Goal: Find specific page/section: Find specific page/section

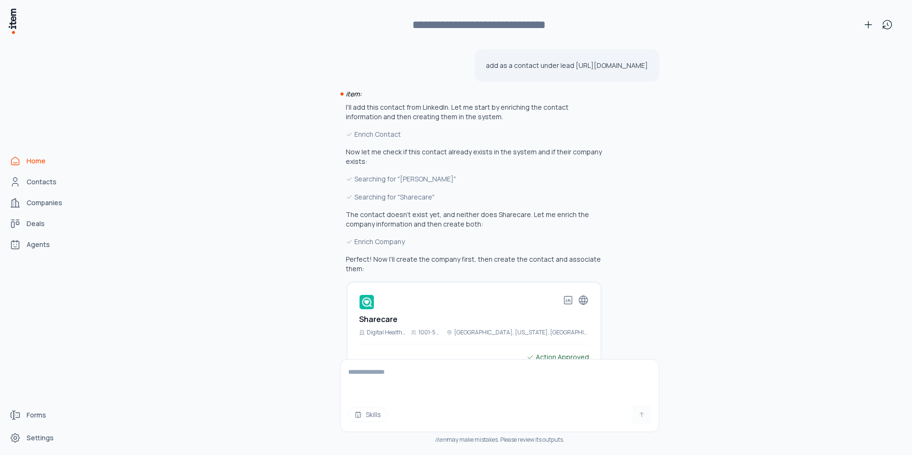
scroll to position [437, 0]
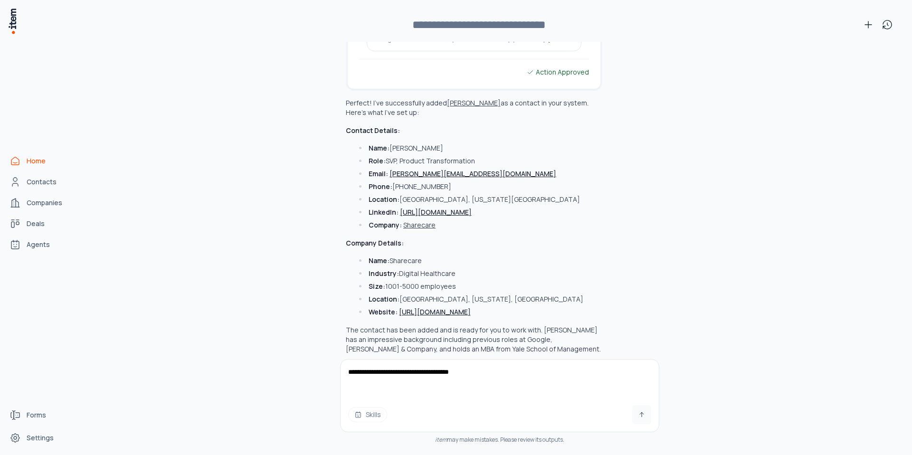
paste textarea "**********"
type textarea "**********"
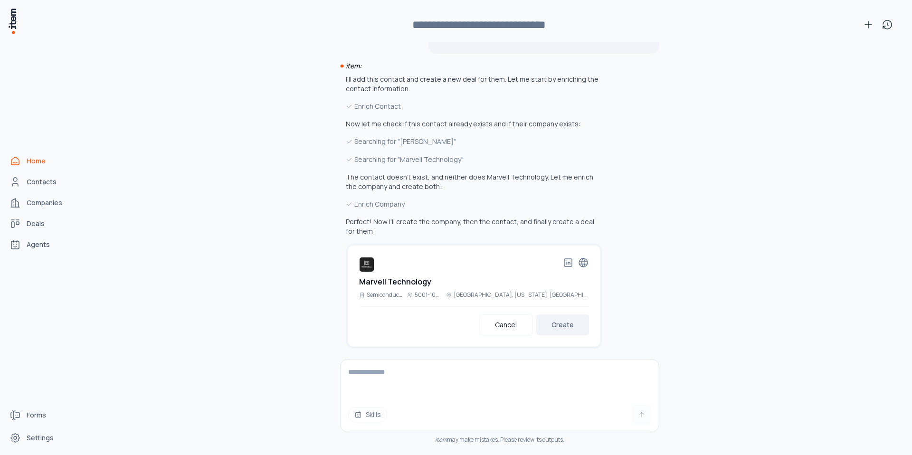
scroll to position [789, 0]
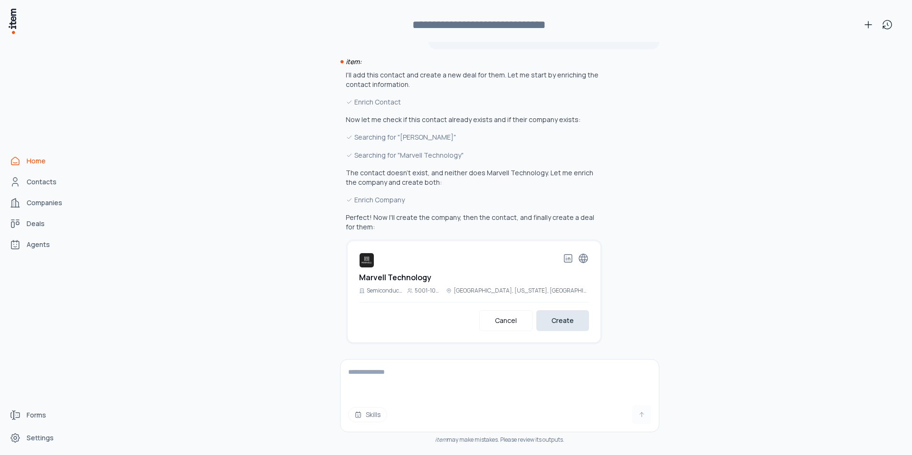
click at [574, 315] on button "Create" at bounding box center [562, 320] width 53 height 21
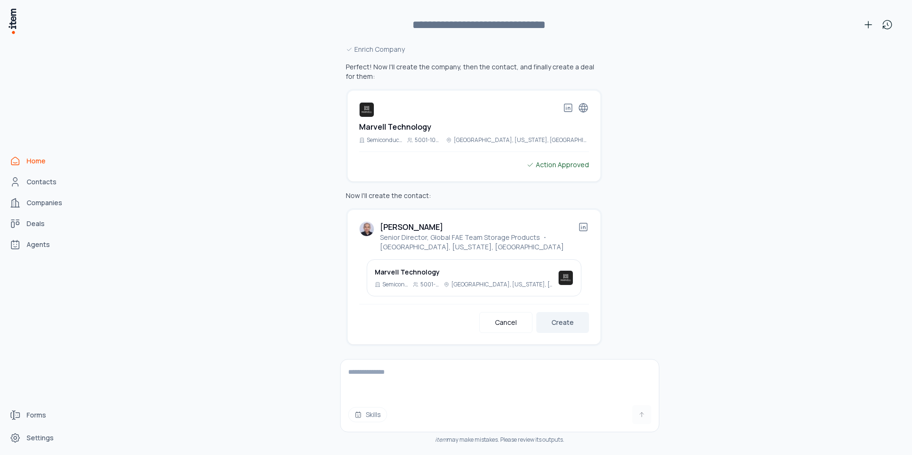
scroll to position [942, 0]
click at [556, 321] on button "Create" at bounding box center [562, 320] width 53 height 21
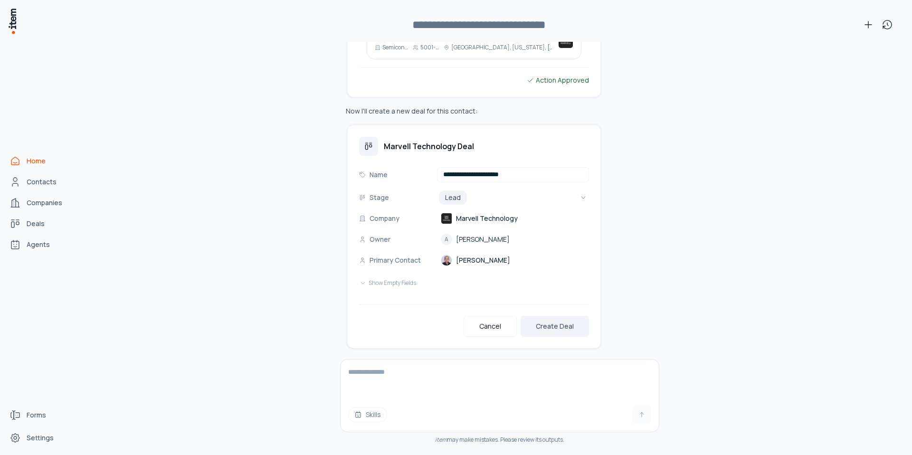
scroll to position [1182, 0]
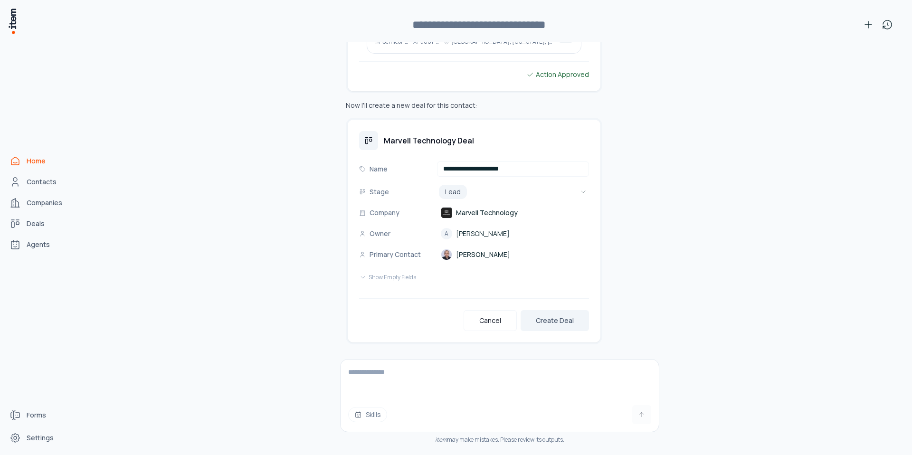
click at [556, 321] on button "Create Deal" at bounding box center [554, 320] width 68 height 21
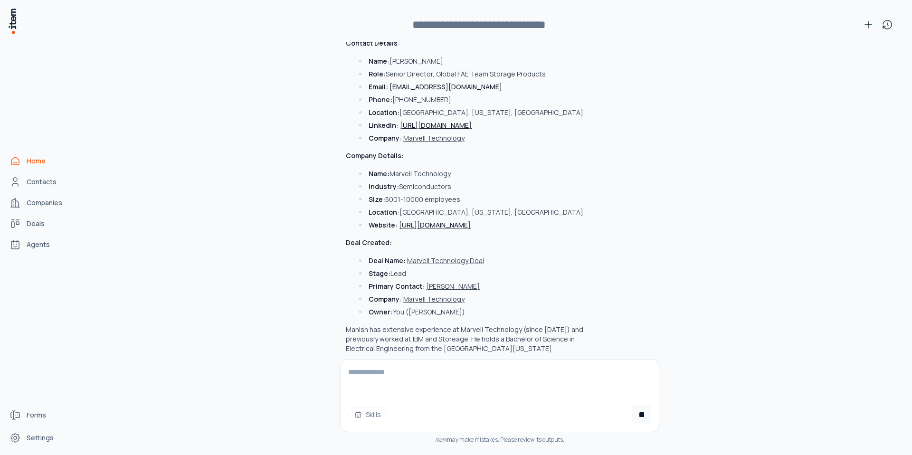
scroll to position [1532, 0]
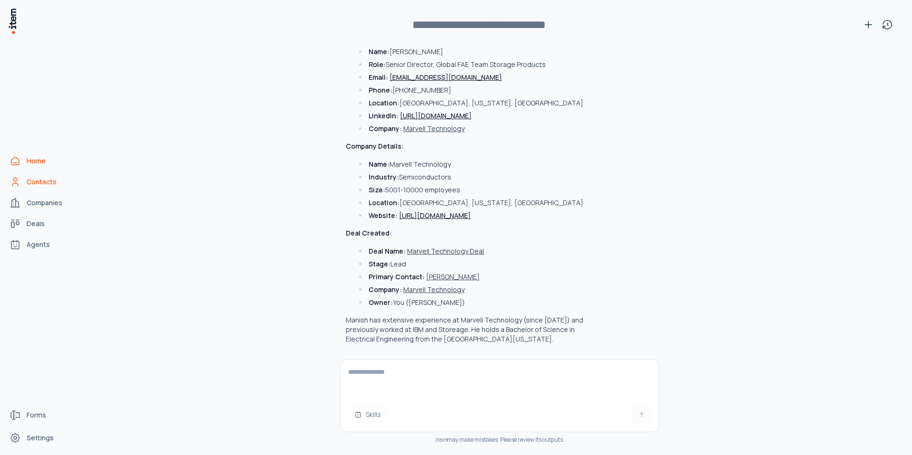
click at [44, 181] on span "Contacts" at bounding box center [42, 181] width 30 height 9
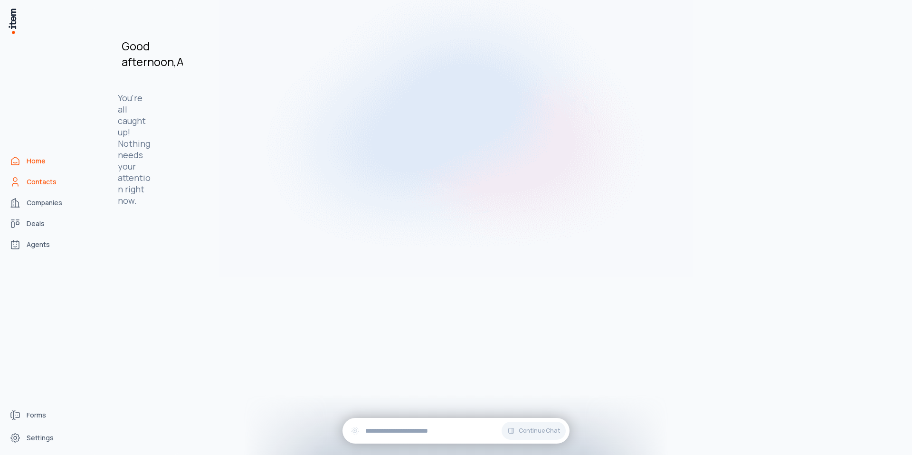
scroll to position [0, 0]
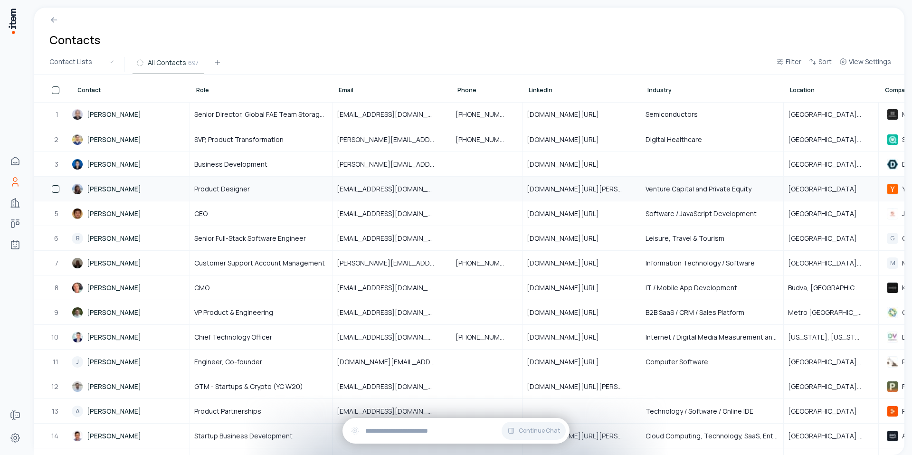
click at [132, 187] on link "Eve Bouffard" at bounding box center [130, 188] width 117 height 23
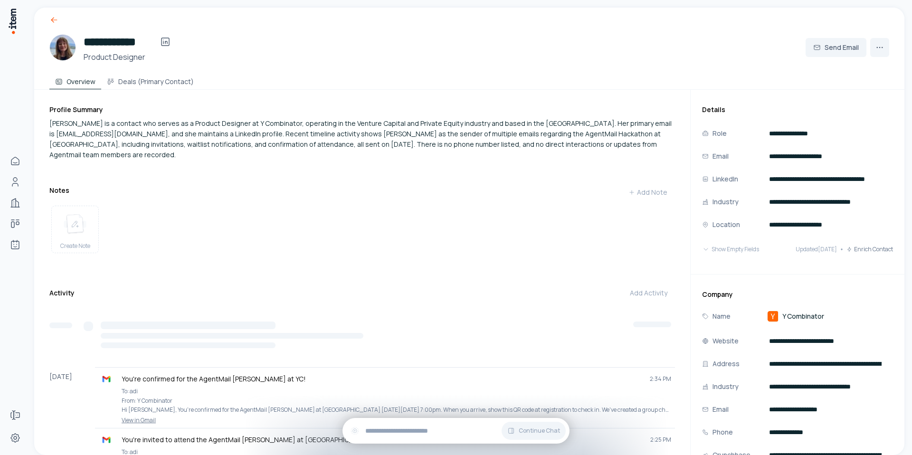
click at [55, 21] on icon at bounding box center [53, 19] width 9 height 9
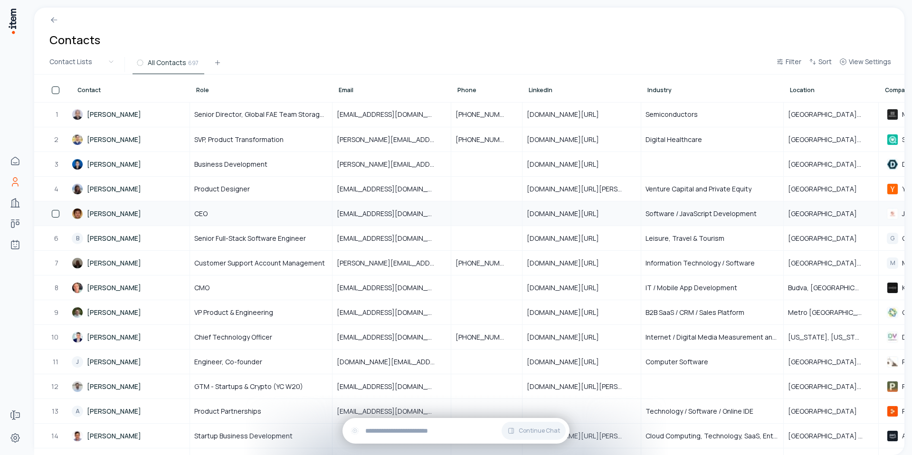
click at [123, 217] on link "Filip Lauc" at bounding box center [130, 213] width 117 height 23
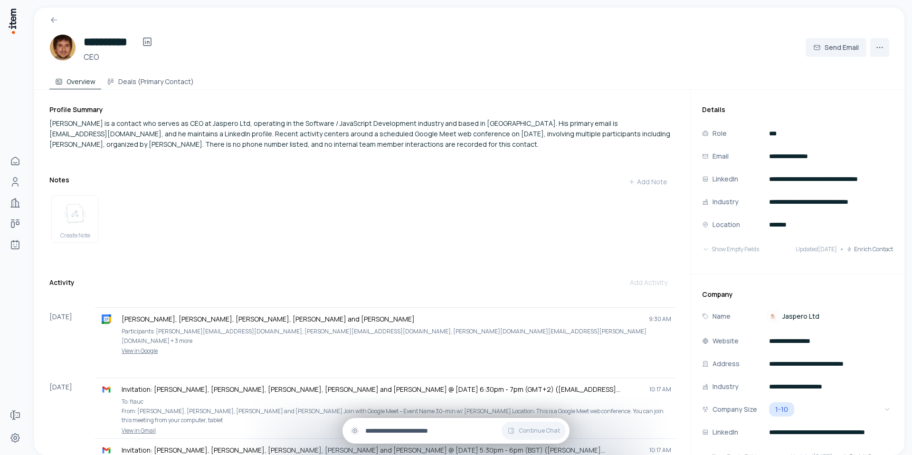
click at [398, 430] on input "text" at bounding box center [463, 430] width 197 height 10
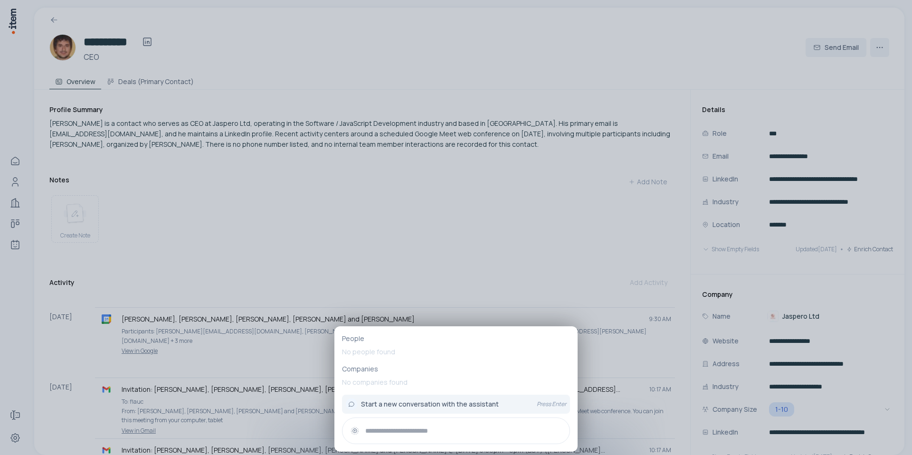
paste input "**********"
type input "**********"
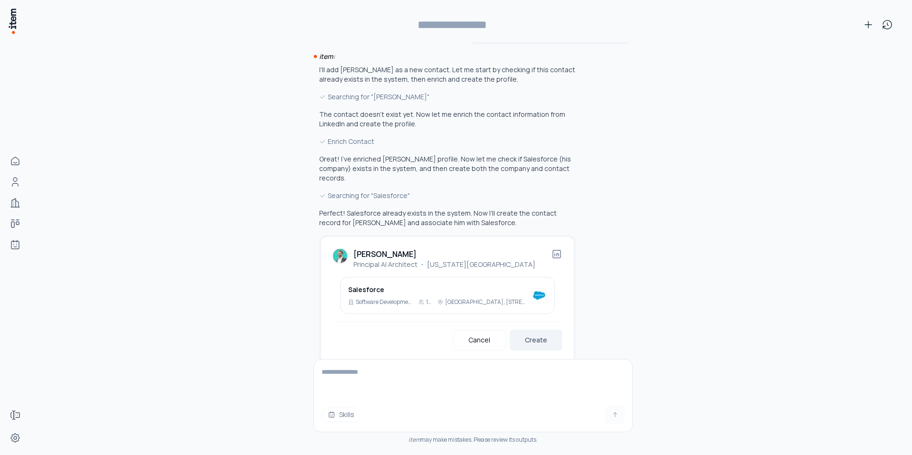
type input "**********"
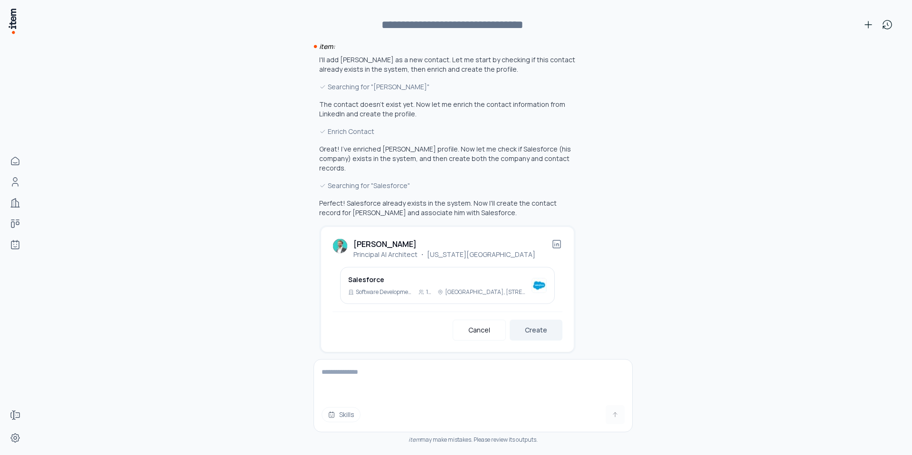
scroll to position [48, 0]
click at [539, 325] on button "Create" at bounding box center [536, 329] width 53 height 21
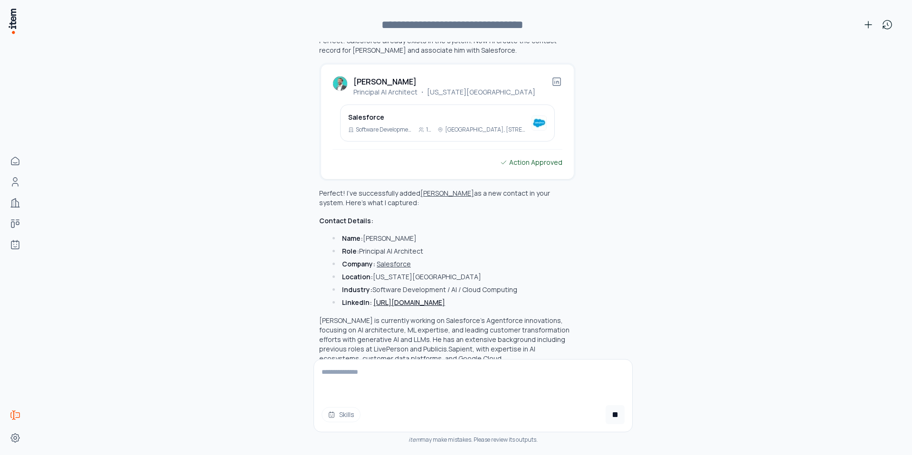
scroll to position [219, 0]
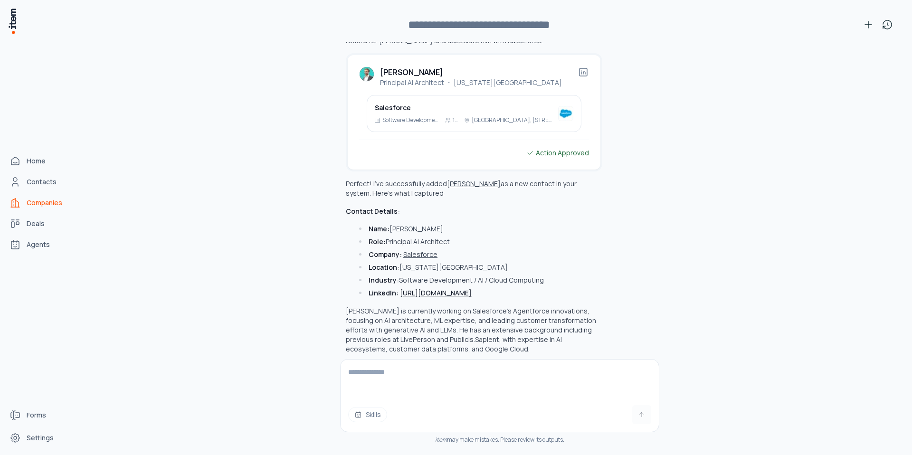
click at [27, 202] on span "Companies" at bounding box center [45, 202] width 36 height 9
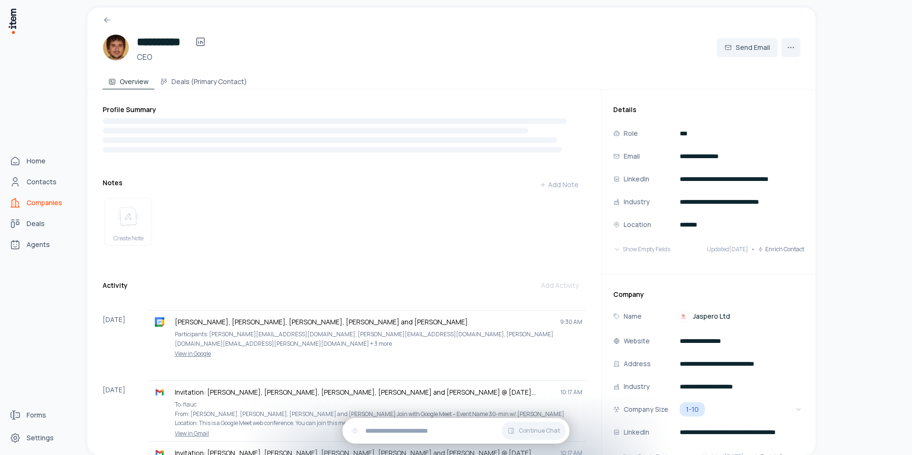
scroll to position [4564, 0]
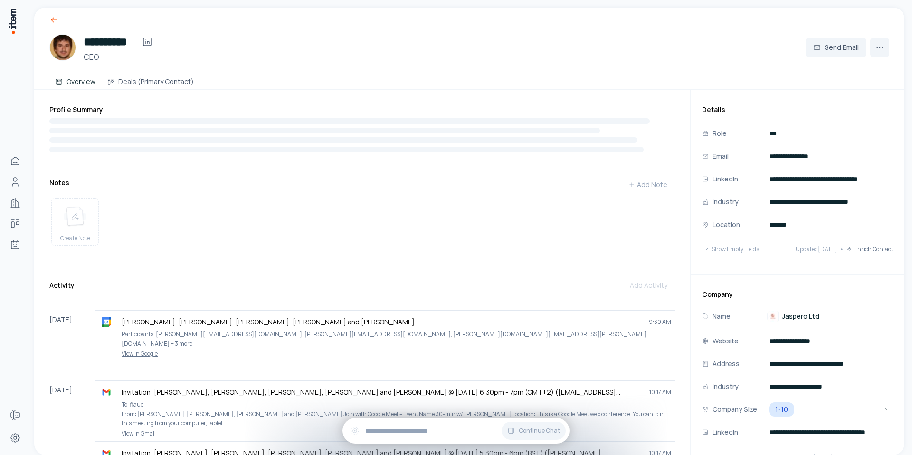
click at [52, 19] on icon at bounding box center [53, 19] width 9 height 9
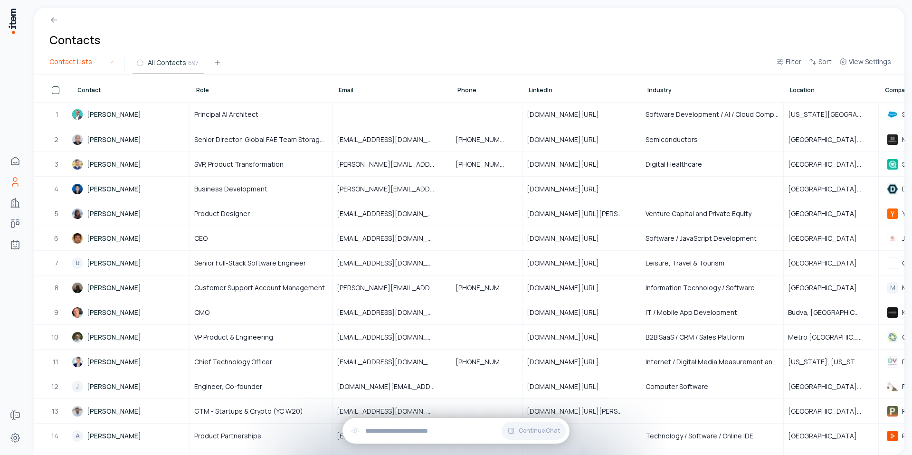
click at [84, 62] on html "Home Contacts Companies Deals Agents Forms Settings Contacts Contact Lists All …" at bounding box center [456, 227] width 912 height 455
click at [55, 20] on html "Home Contacts Companies Deals Agents Forms Settings Contacts Contact Lists All …" at bounding box center [456, 227] width 912 height 455
click at [55, 20] on icon at bounding box center [53, 19] width 9 height 9
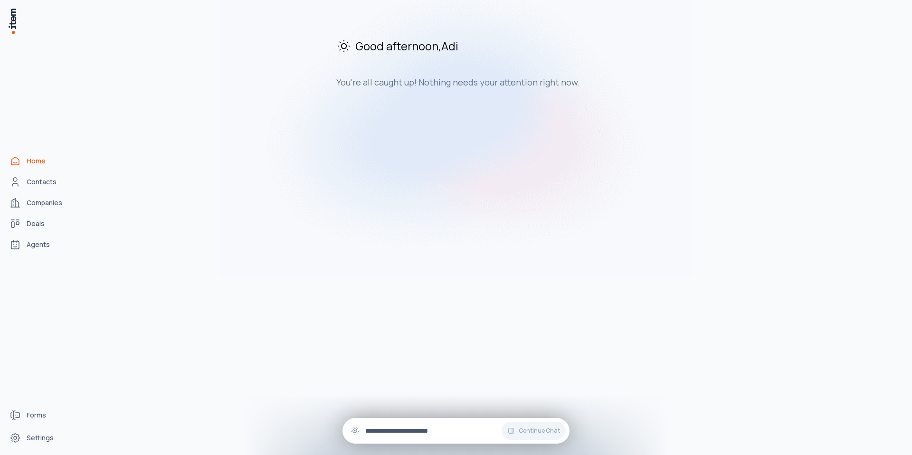
click at [386, 429] on input "text" at bounding box center [463, 430] width 197 height 10
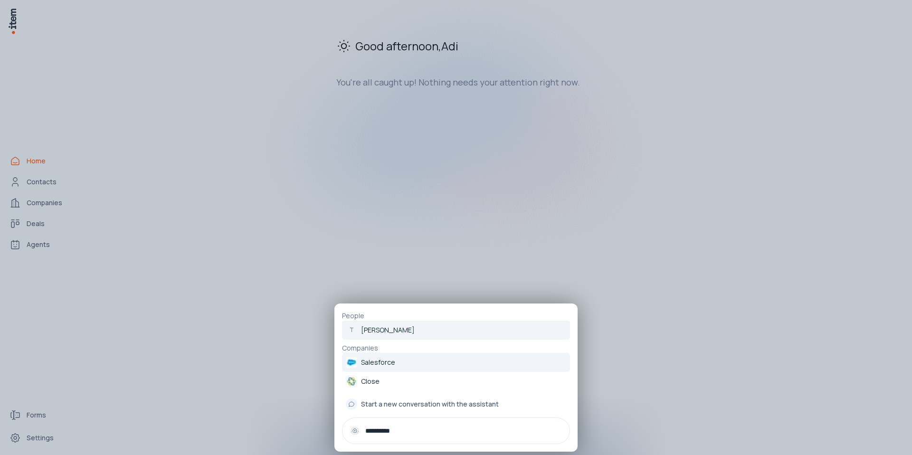
type input "**********"
click at [396, 361] on link "Salesforce" at bounding box center [456, 362] width 228 height 19
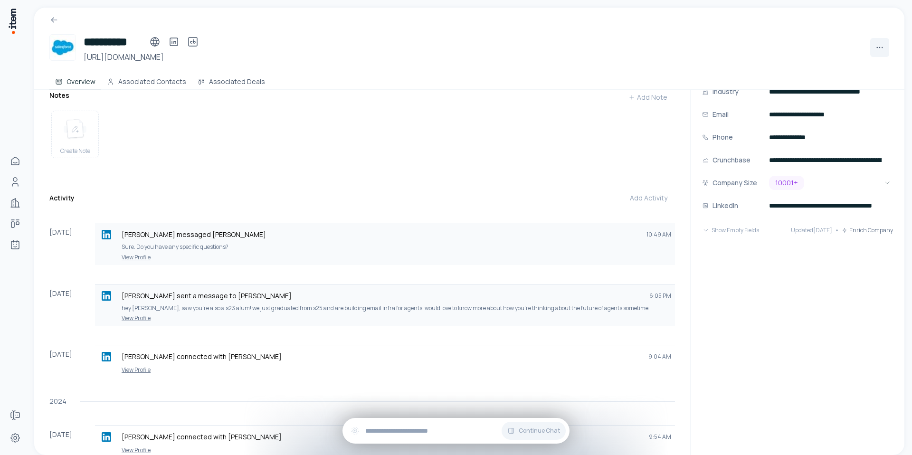
scroll to position [66, 0]
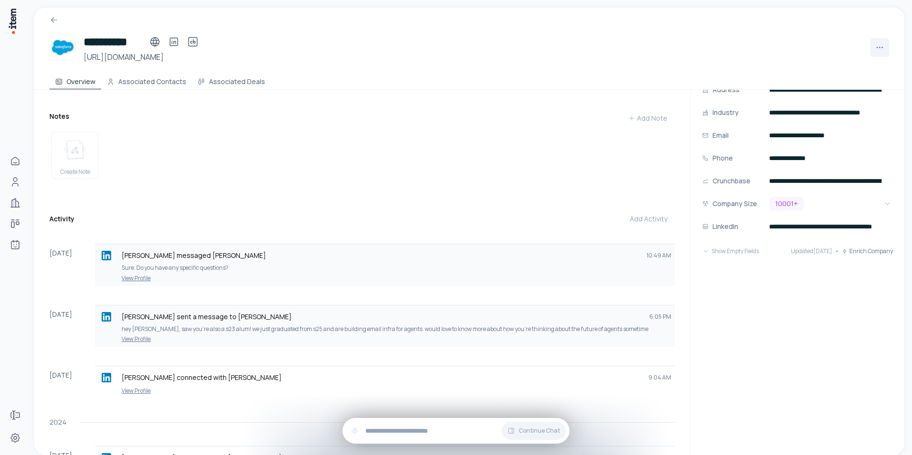
click at [145, 274] on link "View Profile" at bounding box center [385, 278] width 572 height 8
